Goal: Navigation & Orientation: Find specific page/section

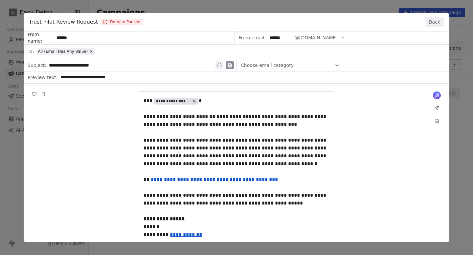
scroll to position [24, 0]
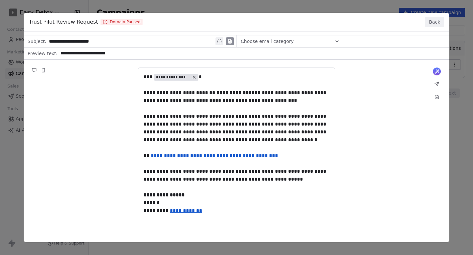
click at [436, 17] on button "Back" at bounding box center [434, 22] width 19 height 11
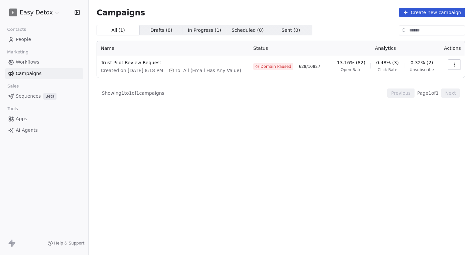
click at [42, 14] on html "E Easy Detox Contacts People Marketing Workflows Campaigns Sales Sequences Beta…" at bounding box center [236, 127] width 473 height 255
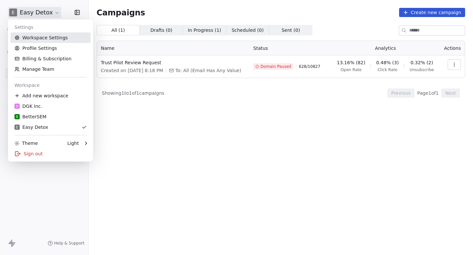
click at [46, 33] on link "Workspace Settings" at bounding box center [51, 37] width 80 height 11
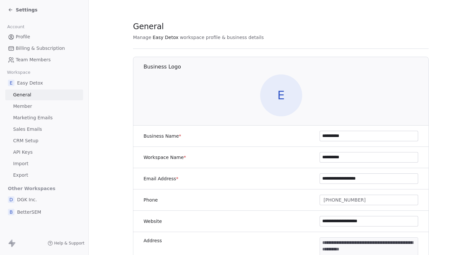
click at [5, 11] on div "Settings" at bounding box center [44, 10] width 88 height 20
click at [12, 6] on div "Settings" at bounding box center [45, 9] width 75 height 9
click at [11, 8] on icon at bounding box center [10, 9] width 5 height 5
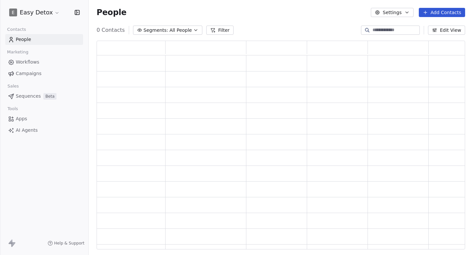
scroll to position [209, 368]
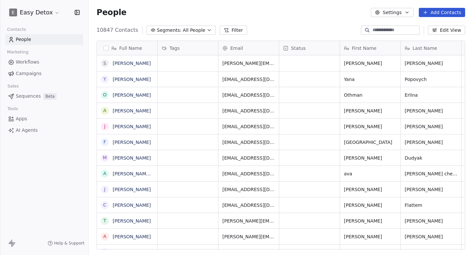
scroll to position [225, 384]
click at [58, 75] on link "Campaigns" at bounding box center [44, 73] width 78 height 11
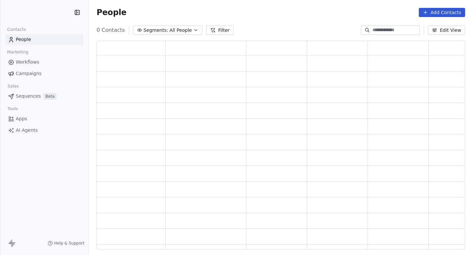
scroll to position [209, 368]
